Goal: Use online tool/utility

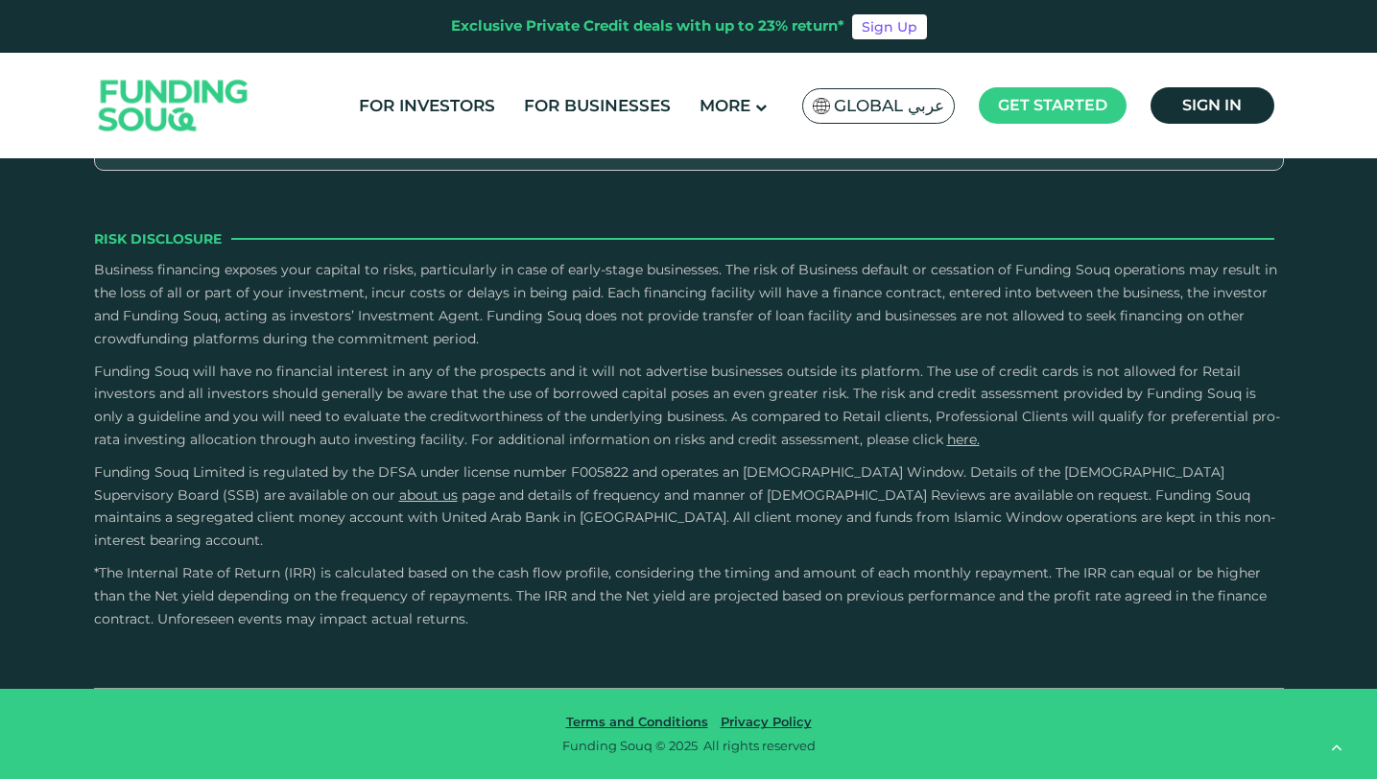
scroll to position [3722, 0]
type tc-range-slider "270000"
drag, startPoint x: 175, startPoint y: 356, endPoint x: 233, endPoint y: 356, distance: 58.5
drag, startPoint x: 738, startPoint y: 353, endPoint x: 647, endPoint y: 353, distance: 91.1
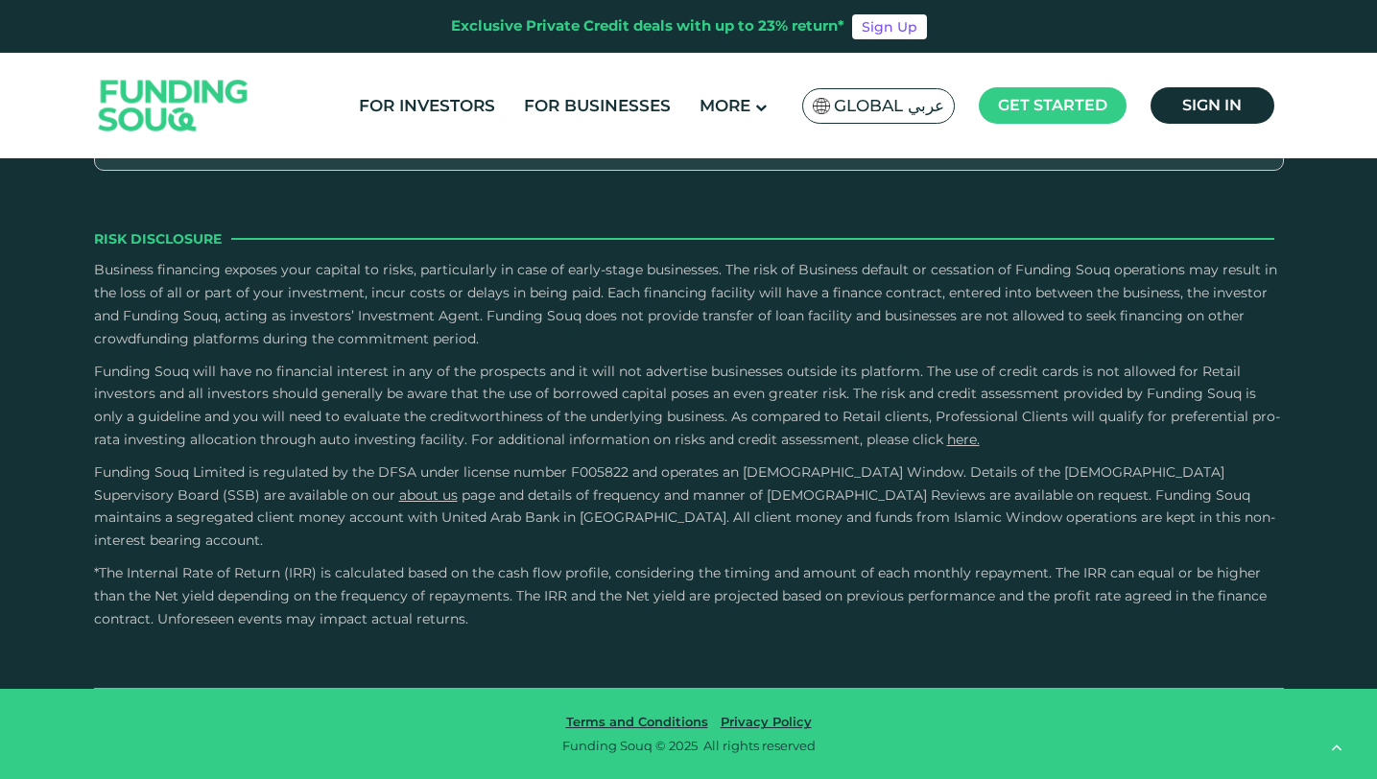
type tc-range-slider "2"
drag, startPoint x: 803, startPoint y: 358, endPoint x: 573, endPoint y: 358, distance: 230.2
drag, startPoint x: 227, startPoint y: 351, endPoint x: 279, endPoint y: 357, distance: 52.1
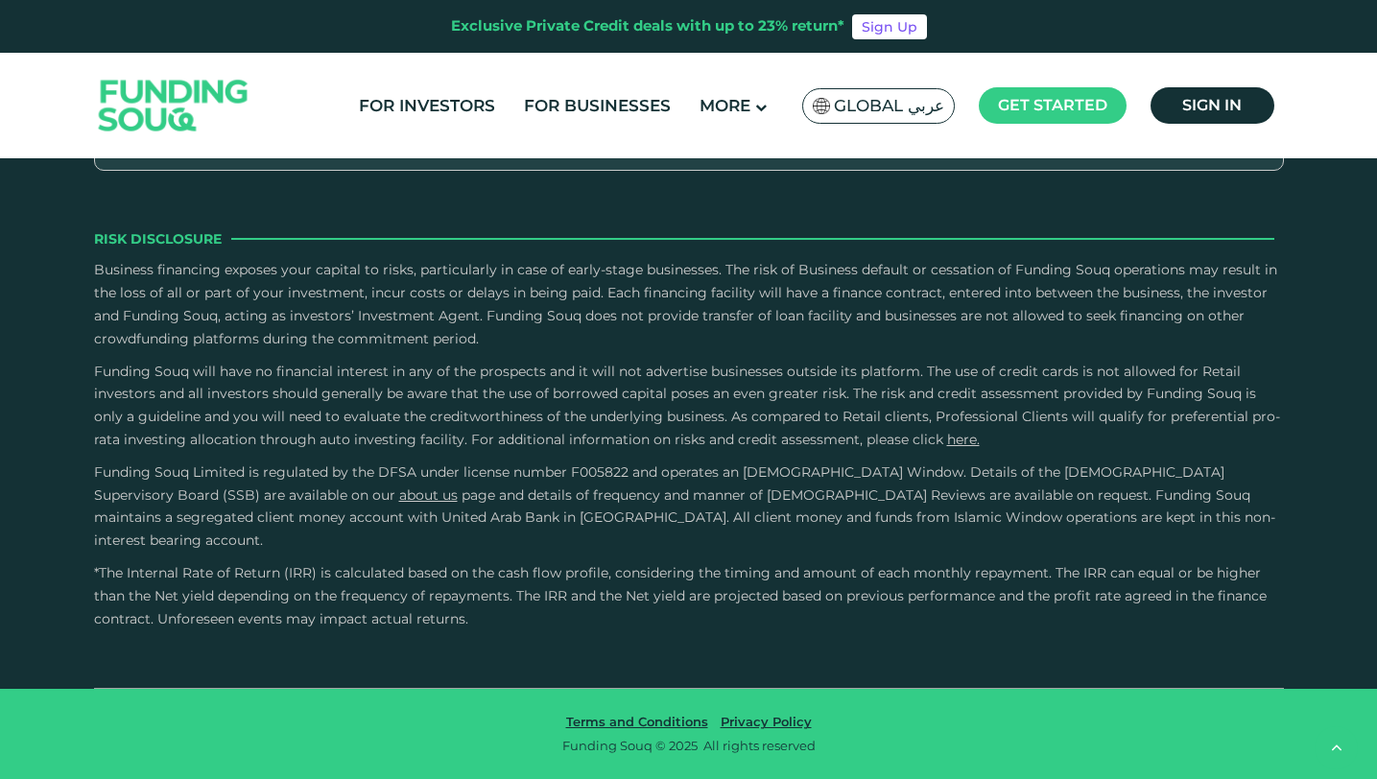
type tc-range-slider "10000"
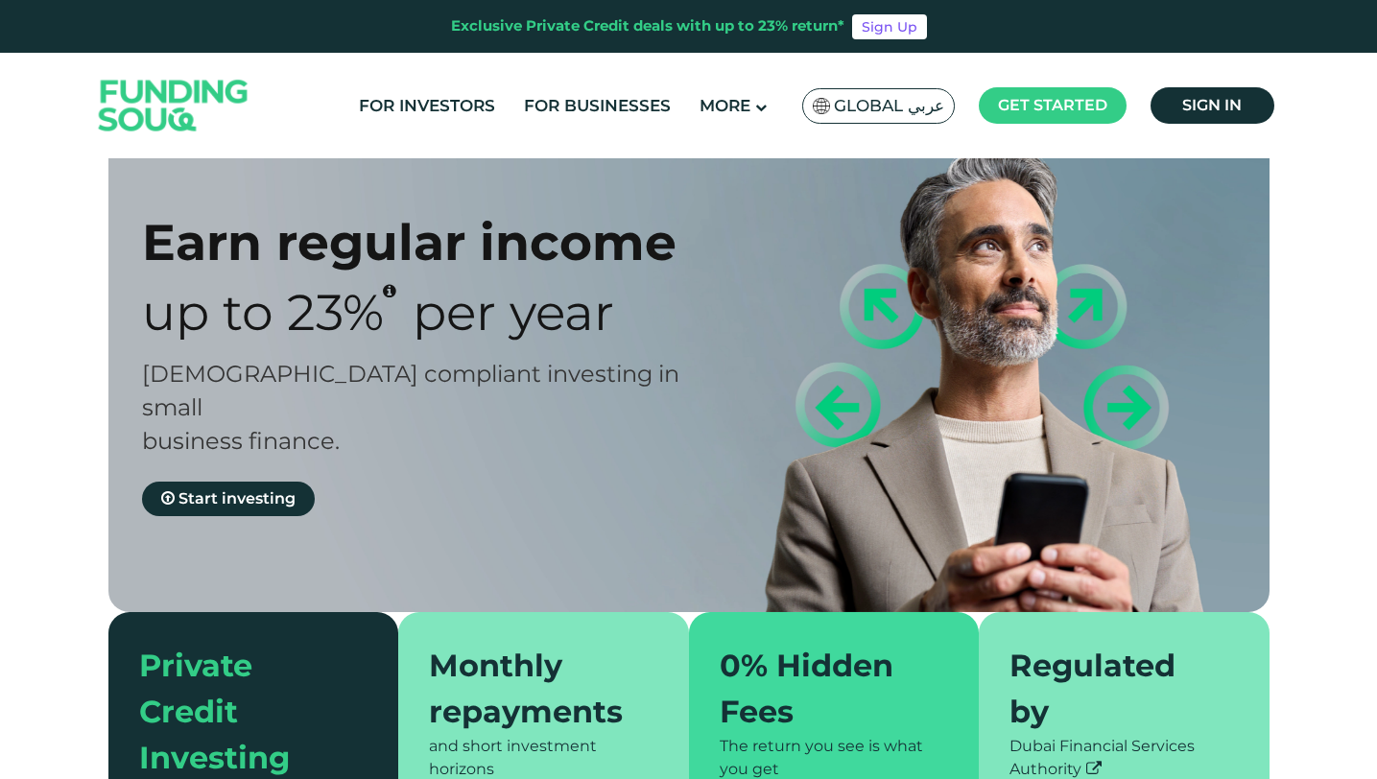
scroll to position [0, 0]
